Goal: Information Seeking & Learning: Learn about a topic

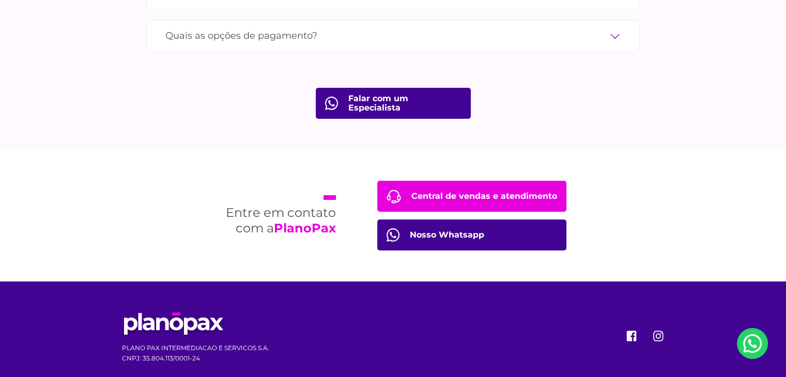
scroll to position [3393, 0]
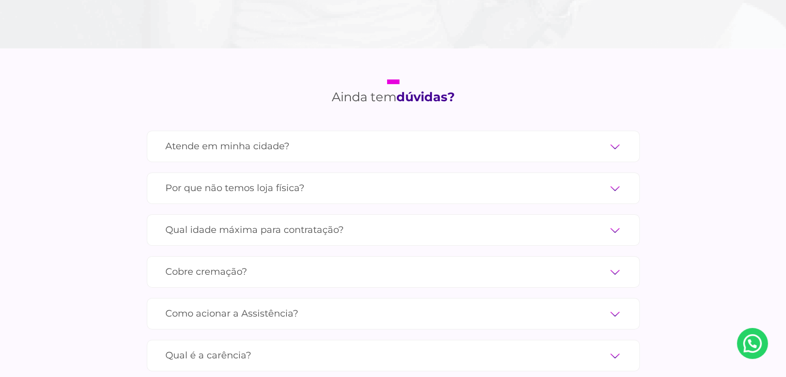
click at [208, 263] on label "Cobre cremação?" at bounding box center [393, 272] width 456 height 18
click at [0, 0] on input "Cobre cremação?" at bounding box center [0, 0] width 0 height 0
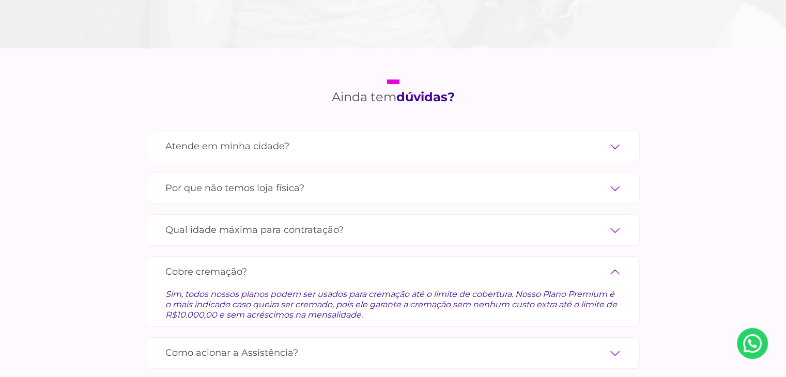
click at [208, 263] on label "Cobre cremação?" at bounding box center [393, 272] width 456 height 18
click at [0, 0] on input "Cobre cremação?" at bounding box center [0, 0] width 0 height 0
click at [618, 263] on label "Cobre cremação?" at bounding box center [393, 272] width 456 height 18
click at [0, 0] on input "Cobre cremação?" at bounding box center [0, 0] width 0 height 0
click at [616, 263] on label "Cobre cremação?" at bounding box center [393, 272] width 456 height 18
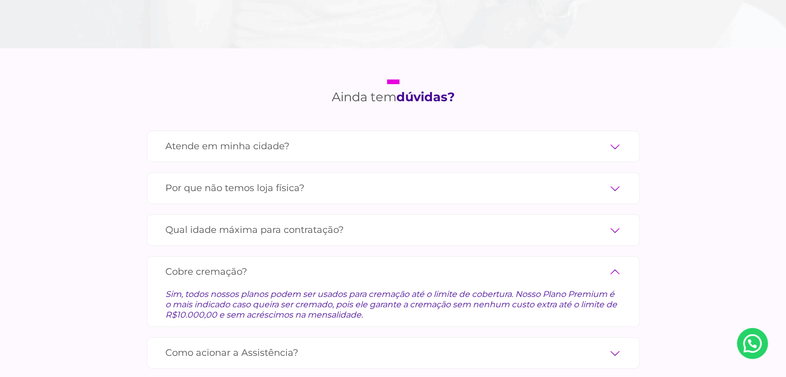
click at [0, 0] on input "Cobre cremação?" at bounding box center [0, 0] width 0 height 0
click at [606, 263] on label "Cobre cremação?" at bounding box center [393, 272] width 456 height 18
click at [0, 0] on input "Cobre cremação?" at bounding box center [0, 0] width 0 height 0
click at [280, 222] on label "Qual idade máxima para contratação?" at bounding box center [393, 230] width 456 height 18
click at [0, 0] on input "Qual idade máxima para contratação?" at bounding box center [0, 0] width 0 height 0
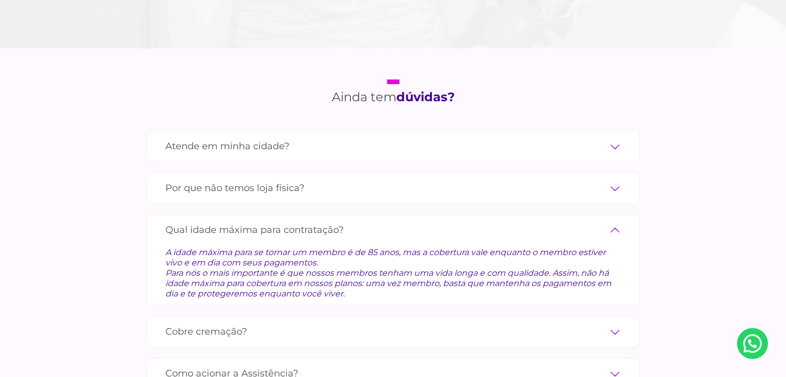
click at [249, 221] on label "Qual idade máxima para contratação?" at bounding box center [393, 230] width 456 height 18
click at [0, 0] on input "Qual idade máxima para contratação?" at bounding box center [0, 0] width 0 height 0
click at [613, 221] on label "Qual idade máxima para contratação?" at bounding box center [393, 230] width 456 height 18
click at [0, 0] on input "Qual idade máxima para contratação?" at bounding box center [0, 0] width 0 height 0
click at [219, 137] on label "Atende em minha cidade?" at bounding box center [393, 146] width 456 height 18
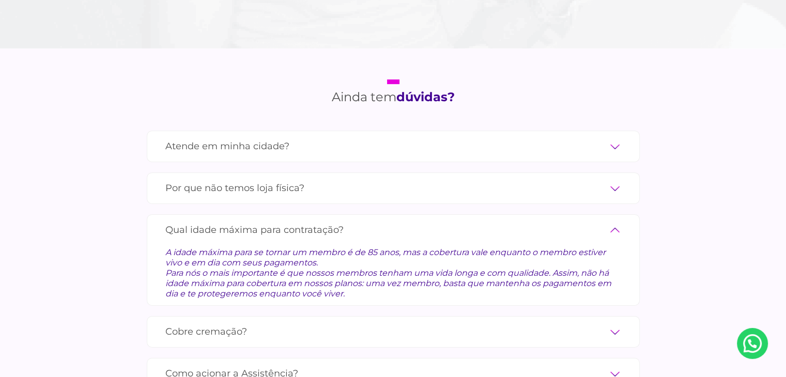
click at [0, 0] on input "Atende em minha cidade?" at bounding box center [0, 0] width 0 height 0
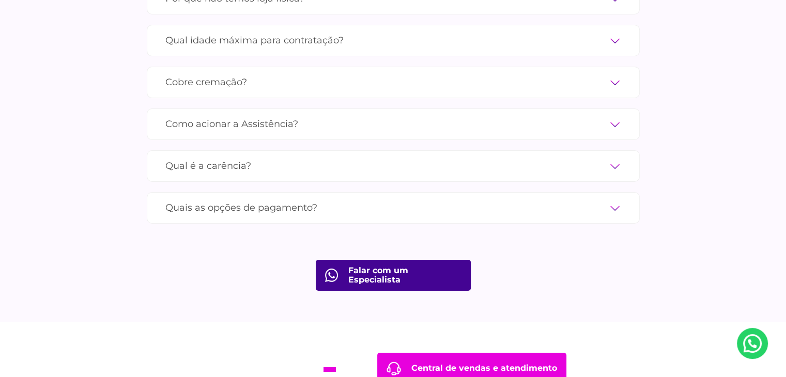
scroll to position [3652, 0]
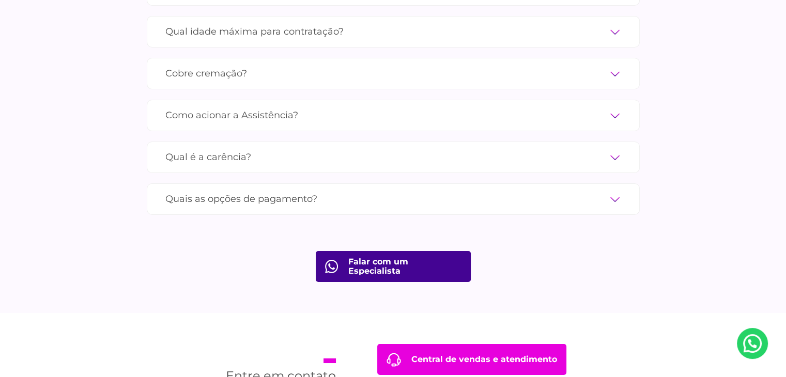
click at [279, 183] on div "Quais as opções de pagamento? Você pode pagar através de cartão de crédito, PIX…" at bounding box center [393, 199] width 493 height 32
click at [273, 190] on label "Quais as opções de pagamento?" at bounding box center [393, 199] width 456 height 18
click at [0, 0] on input "Quais as opções de pagamento?" at bounding box center [0, 0] width 0 height 0
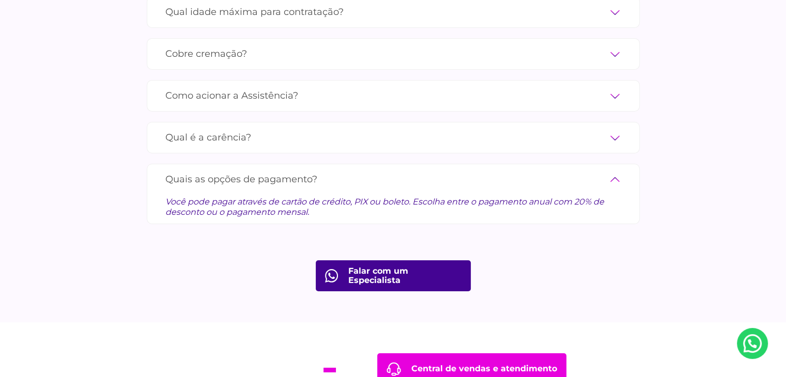
scroll to position [3592, 0]
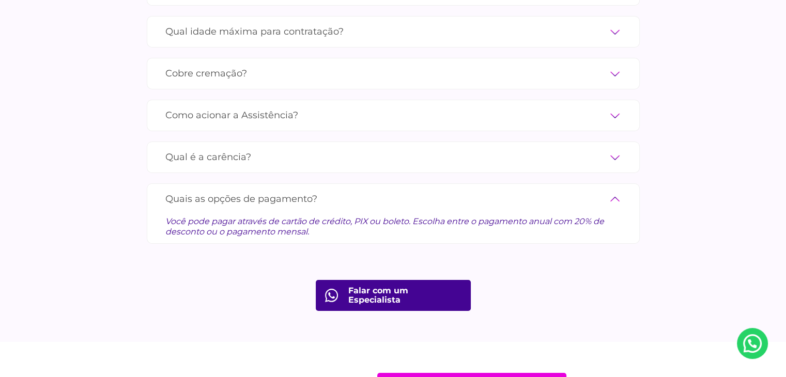
click at [259, 148] on label "Qual é a carência?" at bounding box center [393, 157] width 456 height 18
click at [0, 0] on input "Qual é a carência?" at bounding box center [0, 0] width 0 height 0
